Goal: Transaction & Acquisition: Purchase product/service

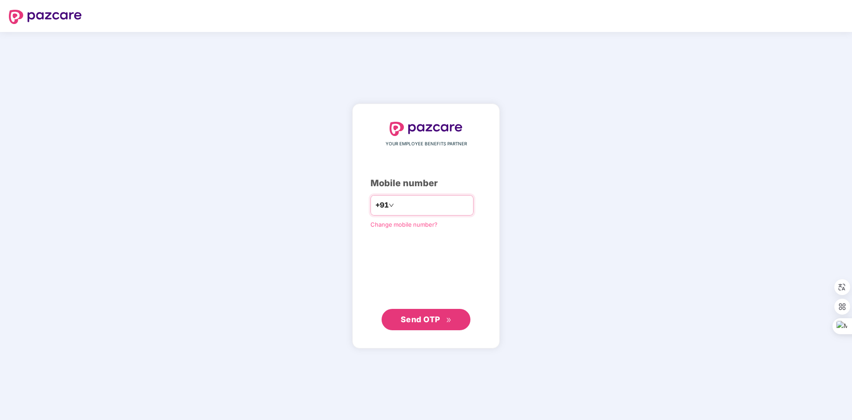
type input "**********"
click at [411, 318] on span "Send OTP" at bounding box center [421, 318] width 40 height 9
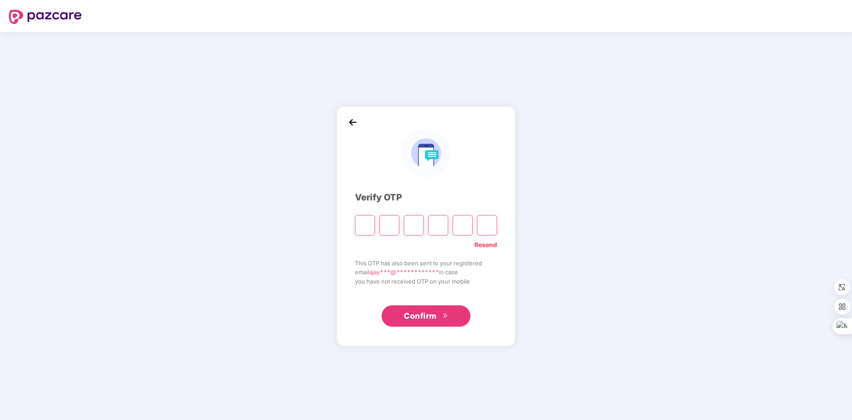
type input "*"
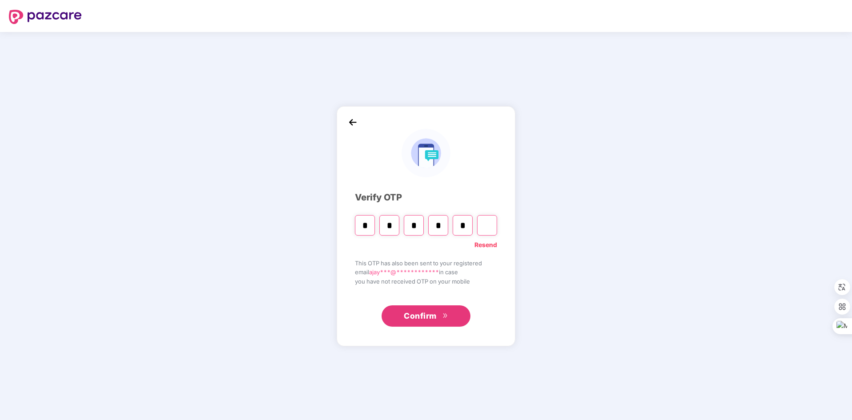
type input "*"
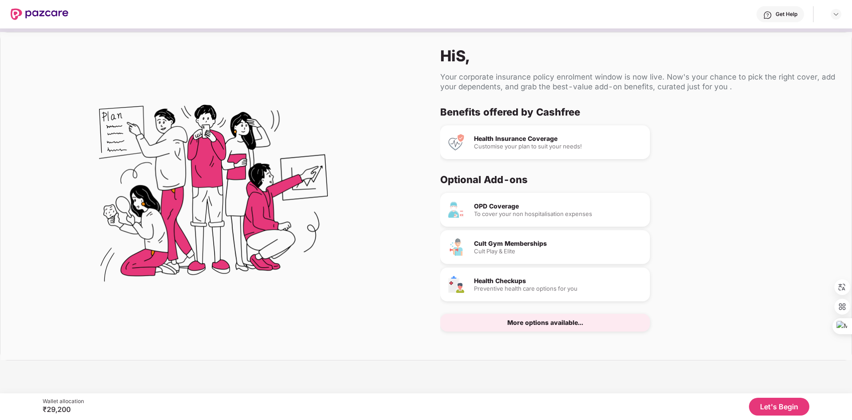
click at [562, 327] on div "More options available..." at bounding box center [545, 323] width 210 height 18
click at [768, 407] on button "Let's Begin" at bounding box center [779, 407] width 60 height 18
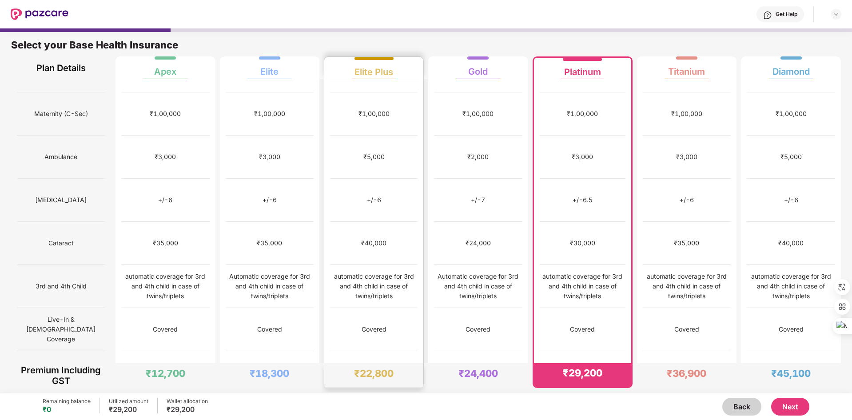
scroll to position [271, 0]
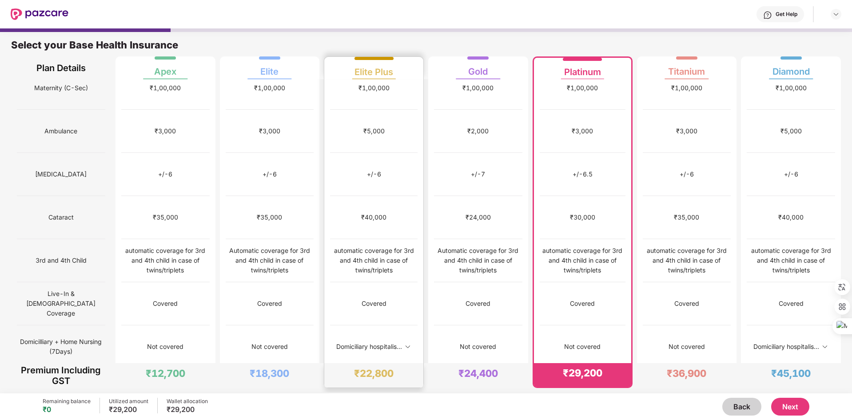
click at [409, 343] on img at bounding box center [407, 346] width 7 height 7
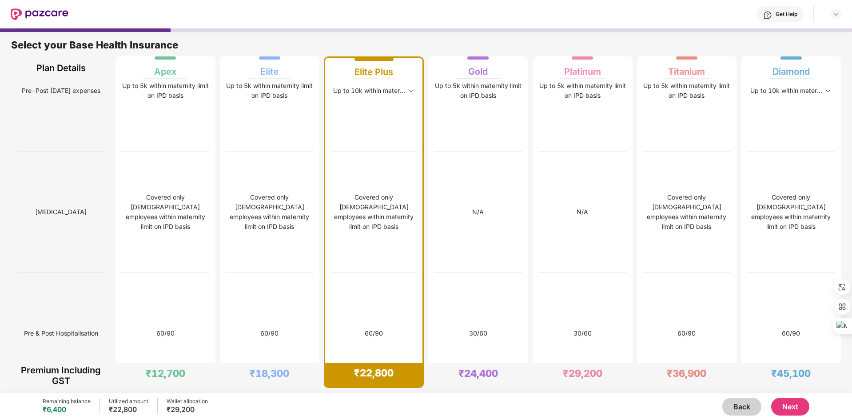
scroll to position [1748, 0]
click at [409, 93] on img at bounding box center [410, 89] width 7 height 7
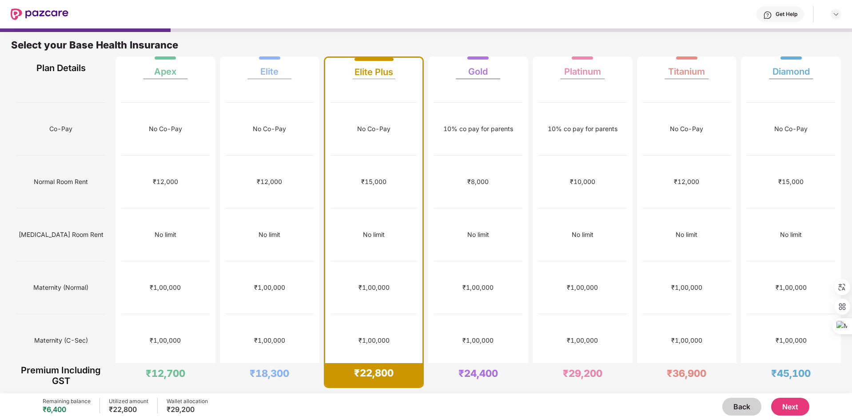
scroll to position [0, 0]
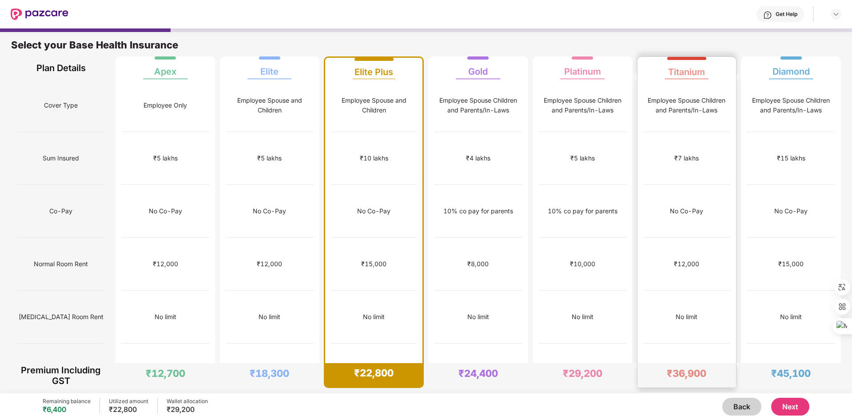
click at [692, 193] on div "No Co-Pay" at bounding box center [687, 211] width 88 height 53
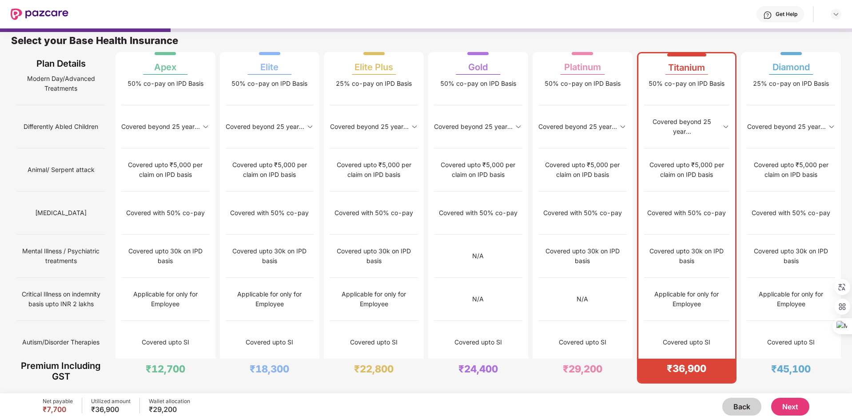
scroll to position [787, 0]
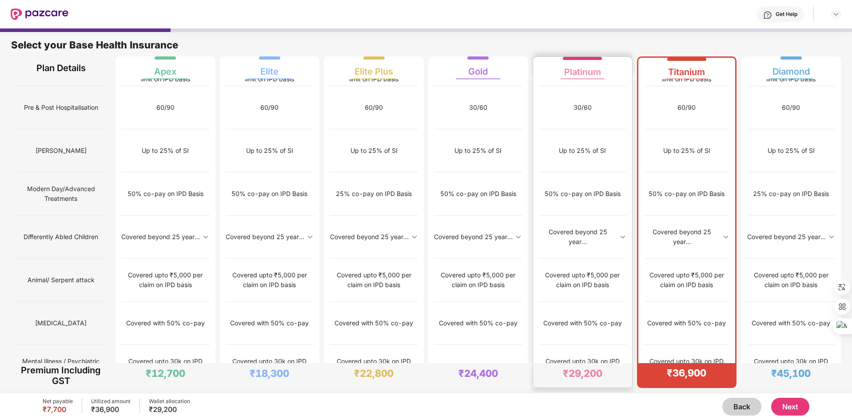
scroll to position [824, 0]
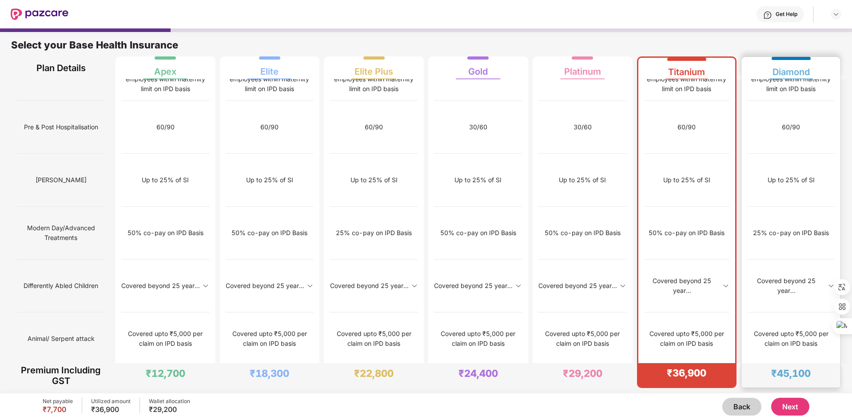
click at [817, 222] on div "25% co-pay on IPD Basis" at bounding box center [791, 233] width 88 height 53
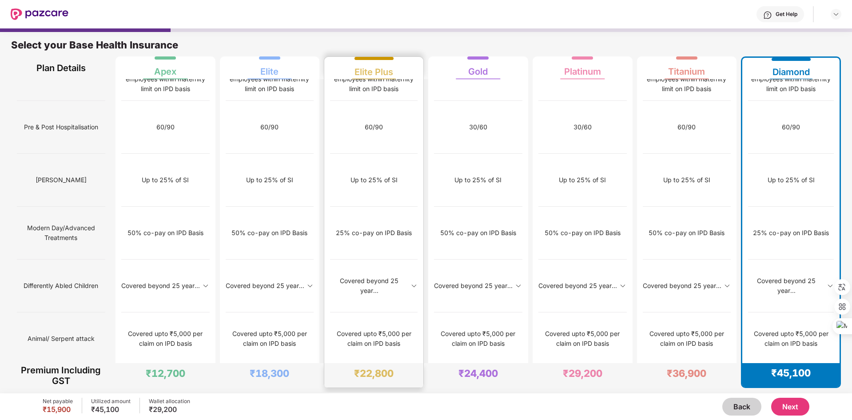
click at [386, 200] on div "Up to 25% of SI" at bounding box center [374, 180] width 88 height 53
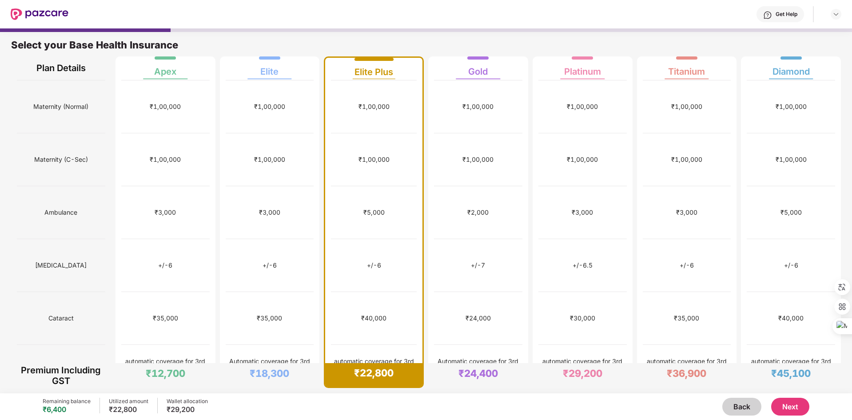
scroll to position [0, 0]
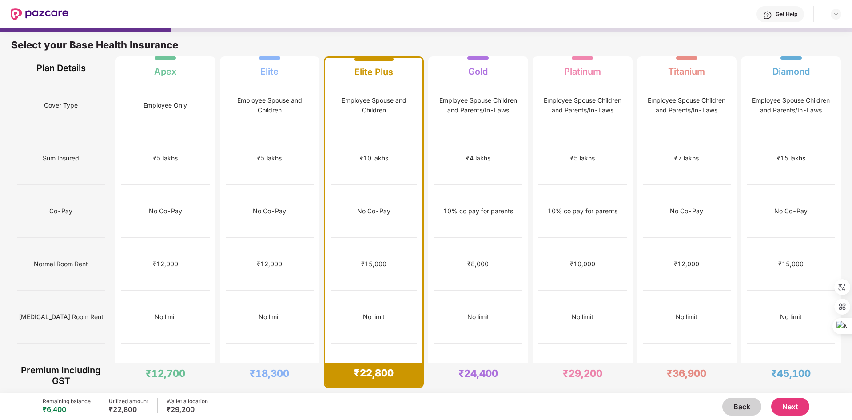
click at [798, 403] on button "Next" at bounding box center [790, 407] width 38 height 18
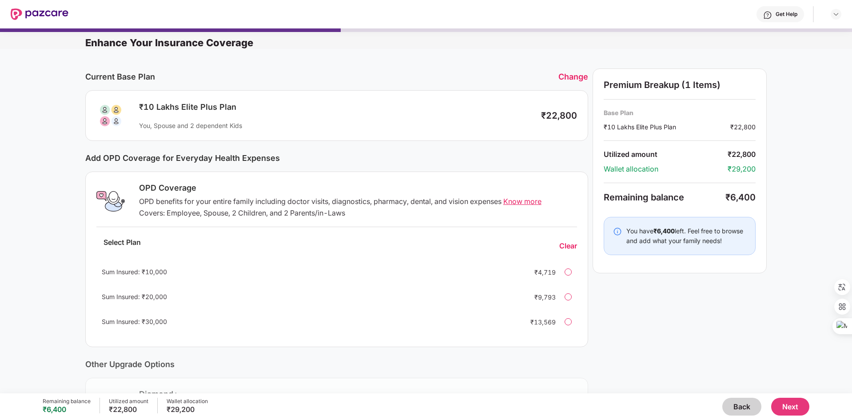
click at [519, 203] on span "Know more" at bounding box center [522, 201] width 38 height 9
click at [567, 272] on div at bounding box center [568, 271] width 7 height 7
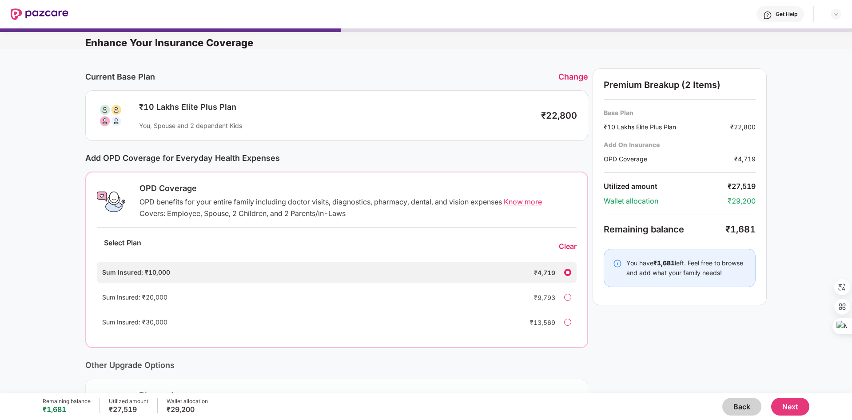
click at [574, 76] on div "Change" at bounding box center [573, 76] width 30 height 9
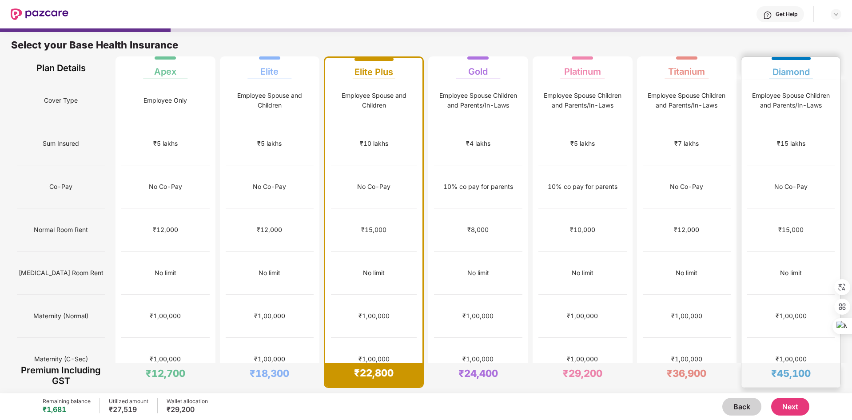
click at [769, 208] on div "₹15,000" at bounding box center [791, 229] width 88 height 43
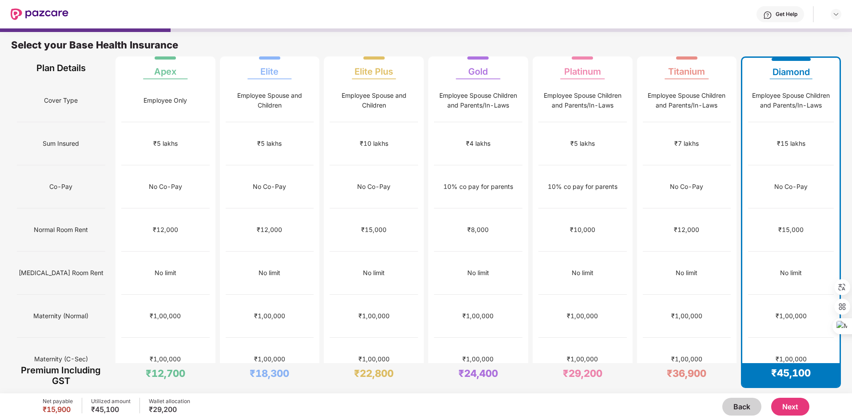
click at [784, 414] on button "Next" at bounding box center [790, 407] width 38 height 18
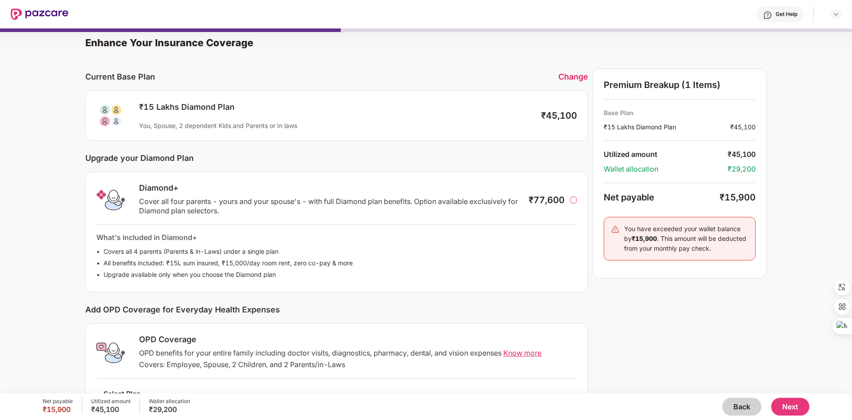
scroll to position [116, 0]
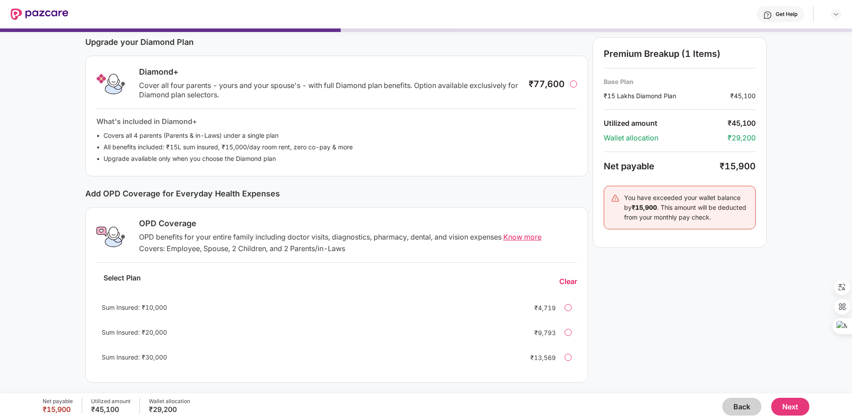
click at [440, 291] on div "Select Plan Clear" at bounding box center [336, 282] width 481 height 24
click at [575, 85] on div at bounding box center [573, 83] width 7 height 7
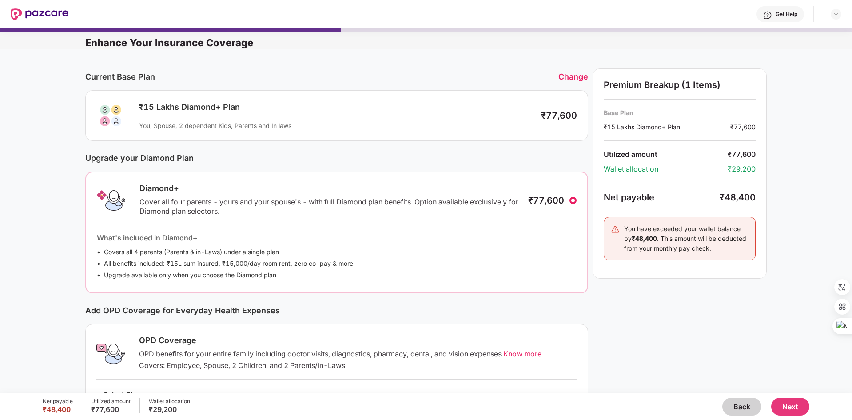
click at [579, 73] on div "Change" at bounding box center [573, 76] width 30 height 9
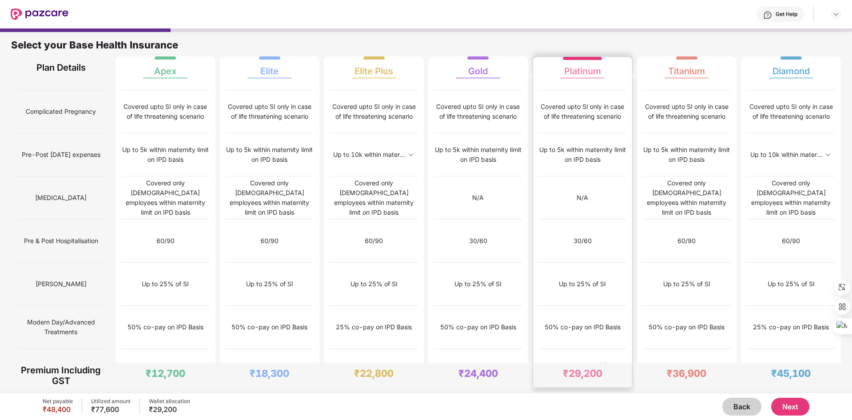
scroll to position [4, 0]
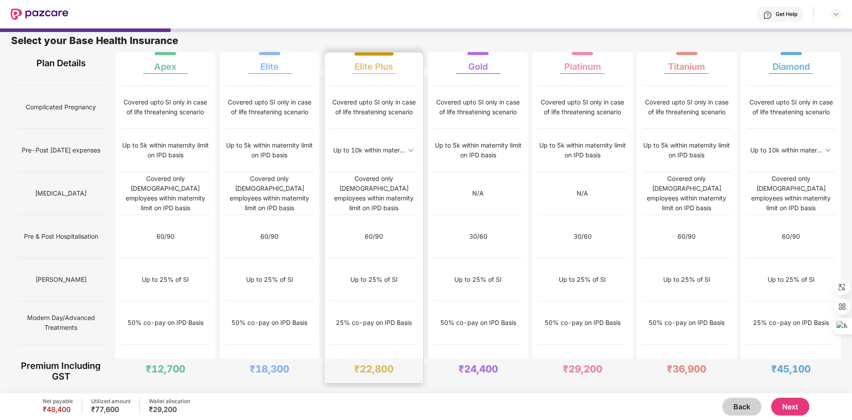
click at [411, 399] on div "Covered upto ₹5,000 per claim on IPD basis" at bounding box center [374, 409] width 88 height 20
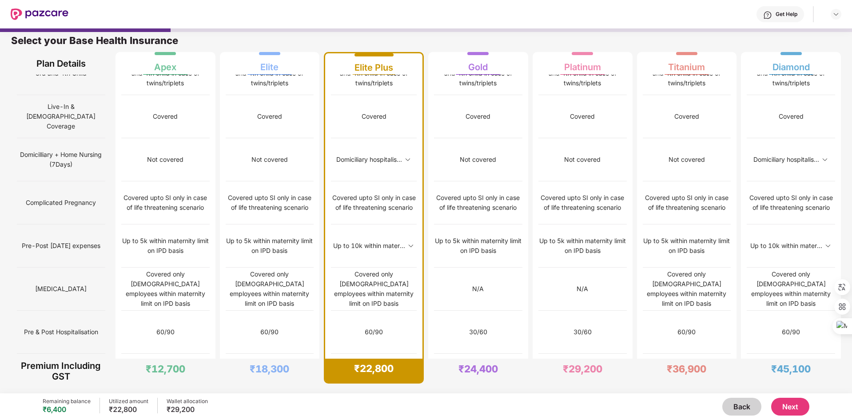
scroll to position [452, 0]
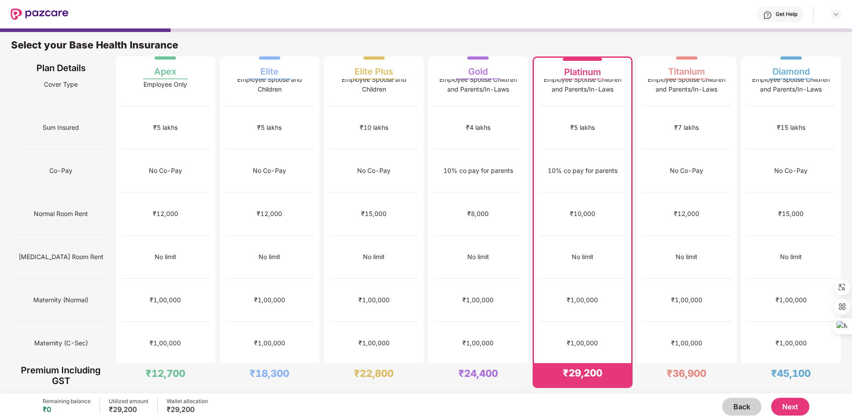
scroll to position [0, 0]
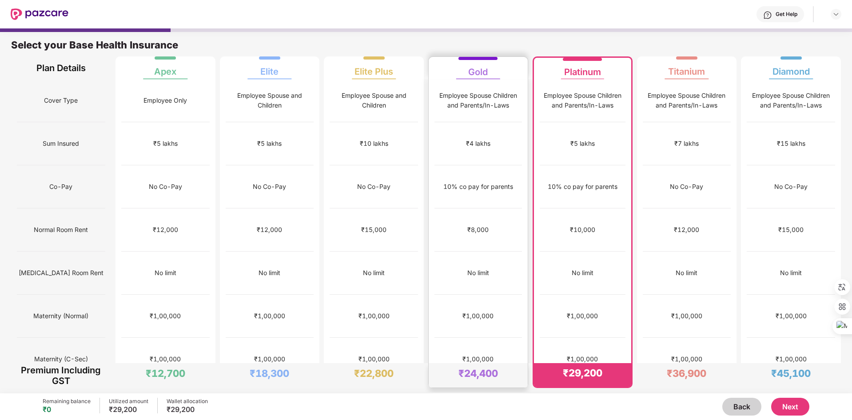
click at [484, 136] on div "₹4 lakhs" at bounding box center [478, 143] width 88 height 43
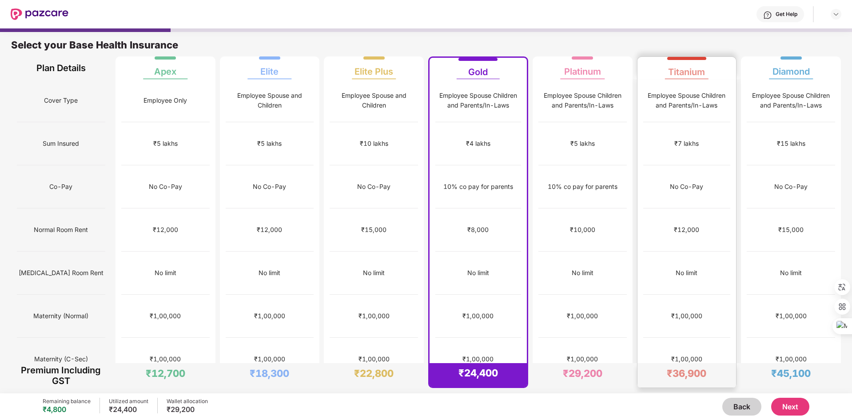
click at [698, 208] on div "₹12,000" at bounding box center [687, 229] width 88 height 43
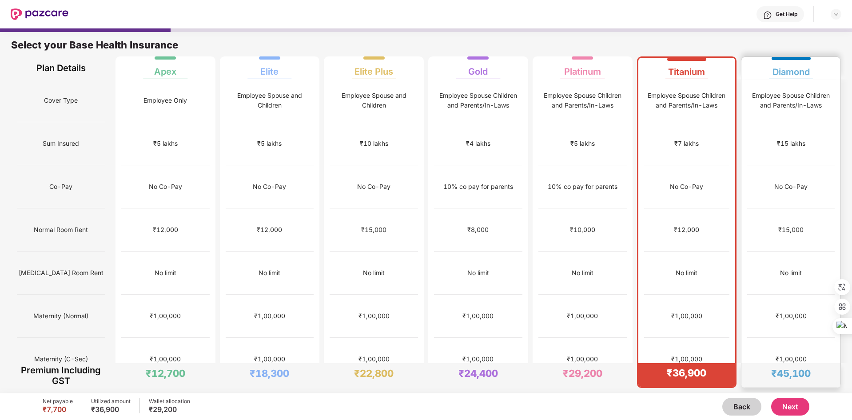
click at [785, 208] on div "₹15,000" at bounding box center [791, 229] width 88 height 43
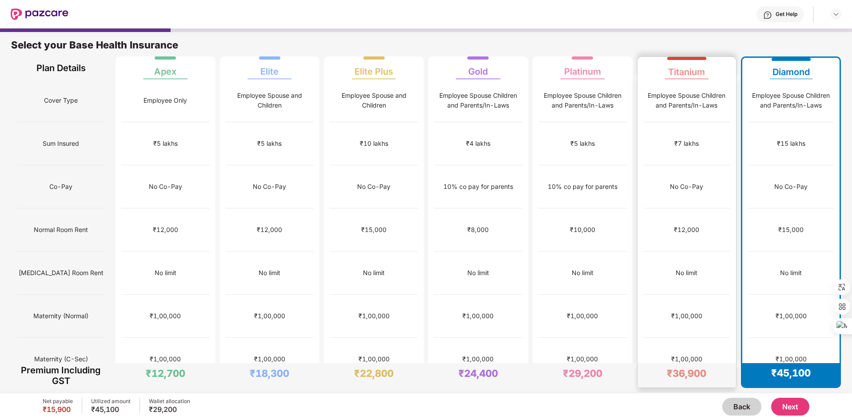
click at [684, 208] on div "₹12,000" at bounding box center [687, 229] width 88 height 43
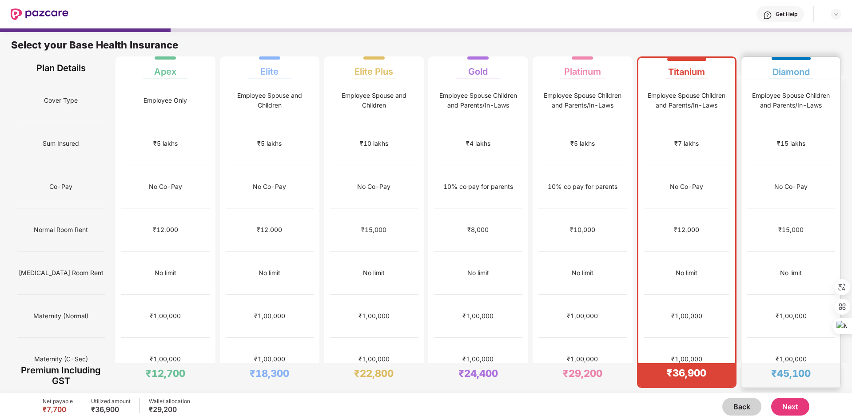
click at [808, 165] on div "No Co-Pay" at bounding box center [791, 186] width 88 height 43
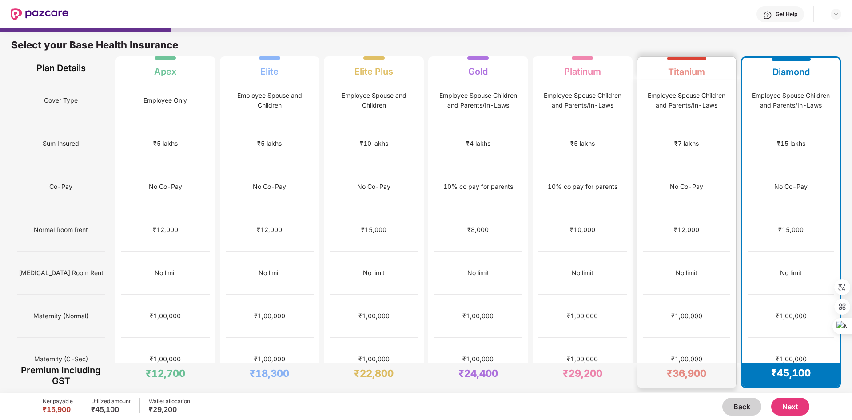
click at [716, 165] on div "No Co-Pay" at bounding box center [687, 186] width 88 height 43
